Goal: Find specific page/section: Find specific page/section

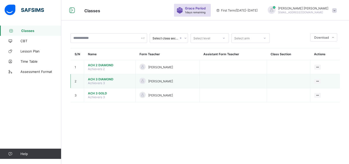
click at [99, 79] on span "ACH 3 DIAMOND" at bounding box center [110, 79] width 44 height 4
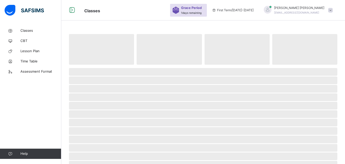
click at [310, 1] on div "Grace Period 1 days remaining First Term / [DATE]-[DATE] [PERSON_NAME] [EMAIL_A…" at bounding box center [257, 10] width 175 height 20
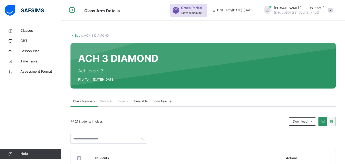
click at [106, 101] on span "Subjects" at bounding box center [106, 101] width 13 height 5
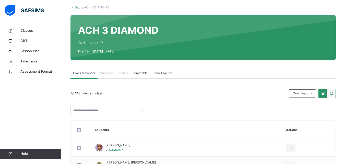
scroll to position [28, 0]
click at [110, 76] on div "Subjects" at bounding box center [107, 73] width 18 height 10
click at [124, 77] on div "Results" at bounding box center [123, 73] width 16 height 10
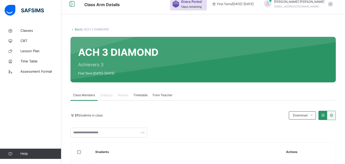
scroll to position [3, 0]
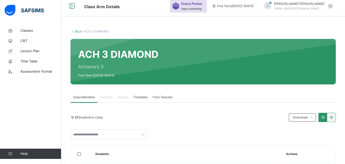
scroll to position [0, 0]
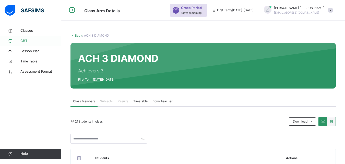
click at [24, 39] on span "CBT" at bounding box center [40, 40] width 41 height 5
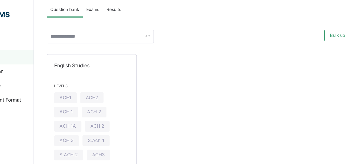
scroll to position [30, 0]
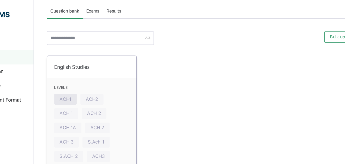
click at [86, 70] on span "ACH1" at bounding box center [84, 70] width 8 height 5
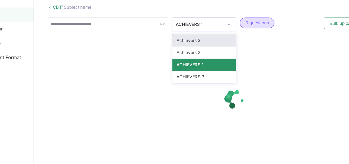
click at [160, 95] on div at bounding box center [204, 101] width 269 height 20
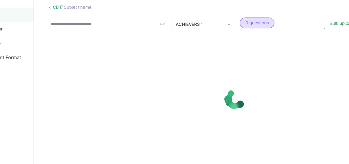
click at [251, 86] on div at bounding box center [204, 101] width 269 height 97
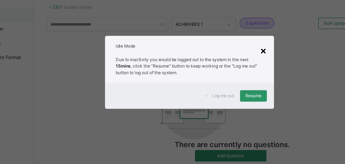
click at [228, 64] on div "×" at bounding box center [225, 66] width 5 height 11
